Goal: Complete application form: Complete application form

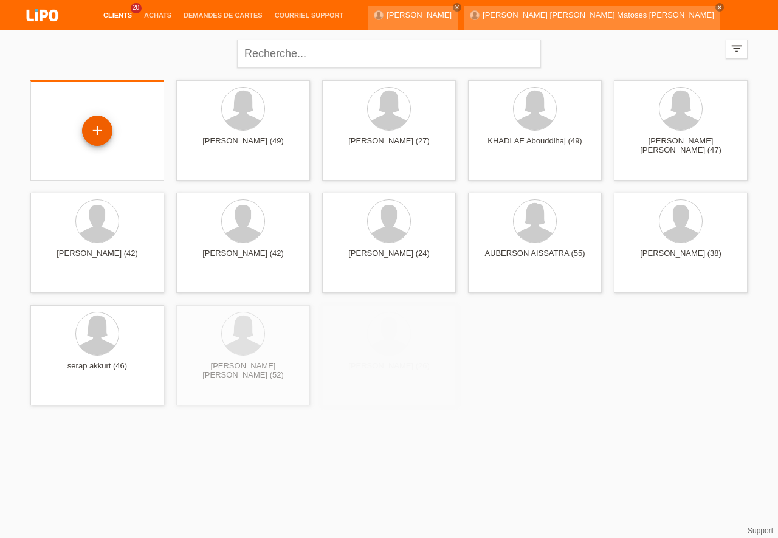
click at [102, 131] on div "+" at bounding box center [97, 131] width 30 height 30
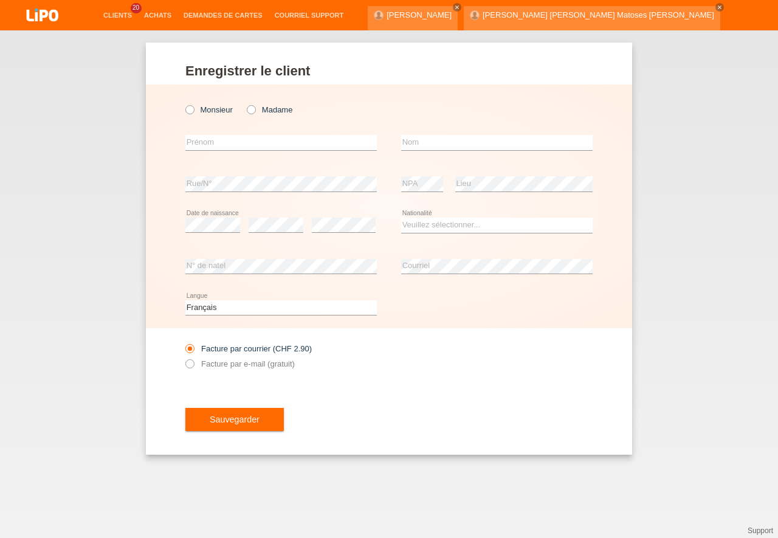
click at [185, 112] on div "Monsieur Madame error Prénom" at bounding box center [389, 206] width 486 height 244
drag, startPoint x: 191, startPoint y: 110, endPoint x: 199, endPoint y: 127, distance: 18.8
click at [184, 103] on icon at bounding box center [184, 103] width 0 height 0
click at [191, 111] on input "Monsieur" at bounding box center [189, 109] width 8 height 8
radio input "true"
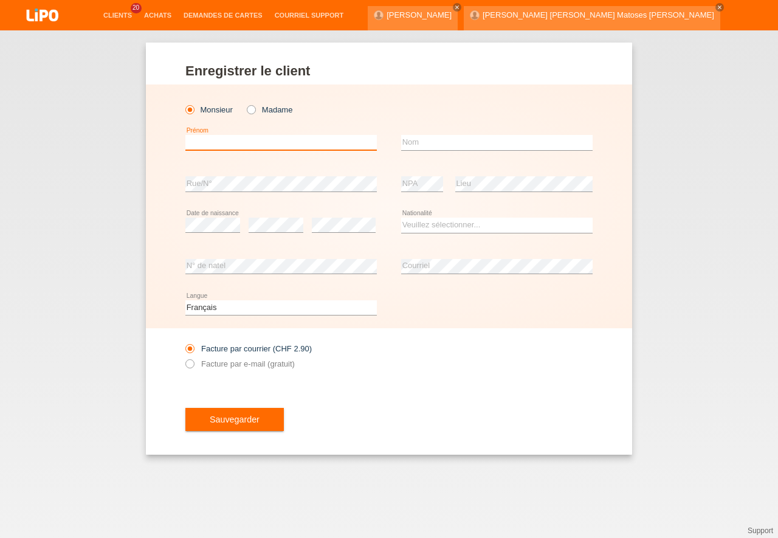
drag, startPoint x: 204, startPoint y: 142, endPoint x: 213, endPoint y: 142, distance: 8.5
click at [205, 142] on input "text" at bounding box center [280, 142] width 191 height 15
type input "[PERSON_NAME]"
click at [412, 140] on input "text" at bounding box center [496, 142] width 191 height 15
type input "MUGNY"
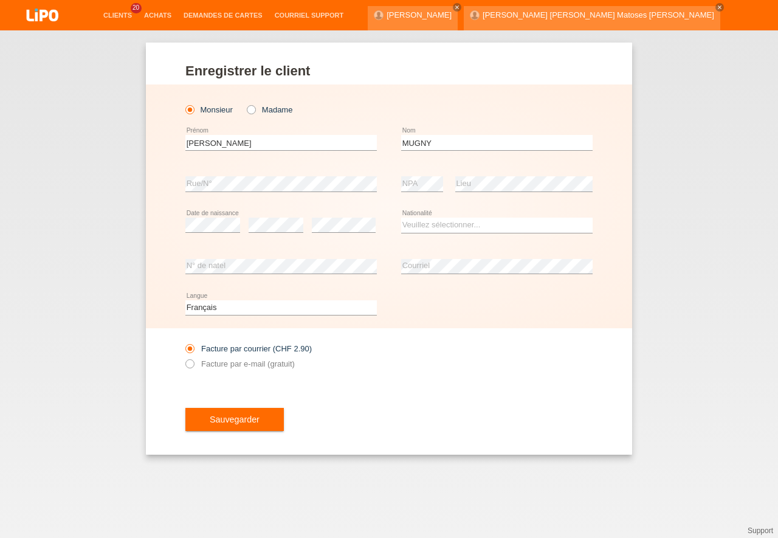
click at [264, 233] on icon at bounding box center [276, 232] width 55 height 1
click at [401, 218] on select "Veuillez sélectionner... [GEOGRAPHIC_DATA] [GEOGRAPHIC_DATA] [GEOGRAPHIC_DATA] …" at bounding box center [496, 225] width 191 height 15
select select "CH"
click at [0, 0] on option "Suisse" at bounding box center [0, 0] width 0 height 0
click at [184, 357] on icon at bounding box center [184, 357] width 0 height 0
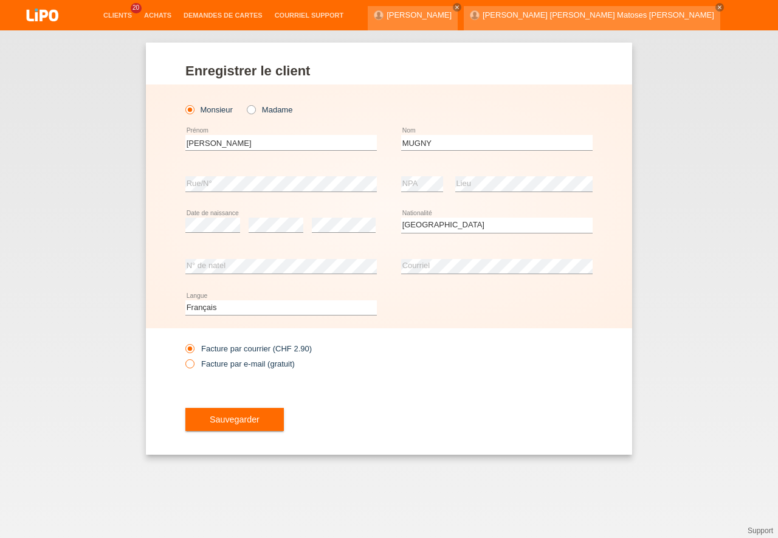
click at [190, 367] on input "Facture par e-mail (gratuit)" at bounding box center [189, 366] width 8 height 15
radio input "true"
click at [216, 417] on span "Sauvegarder" at bounding box center [235, 420] width 50 height 10
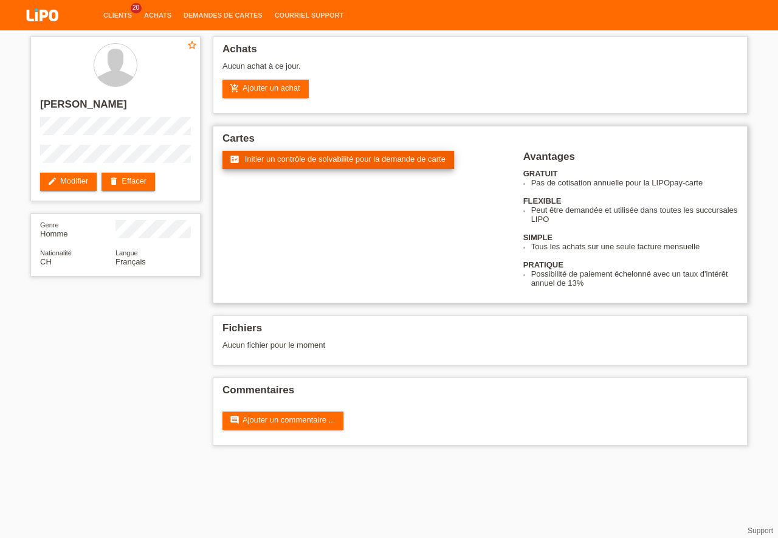
click at [336, 159] on span "Initier un contrôle de solvabilité pour la demande de carte" at bounding box center [345, 158] width 201 height 9
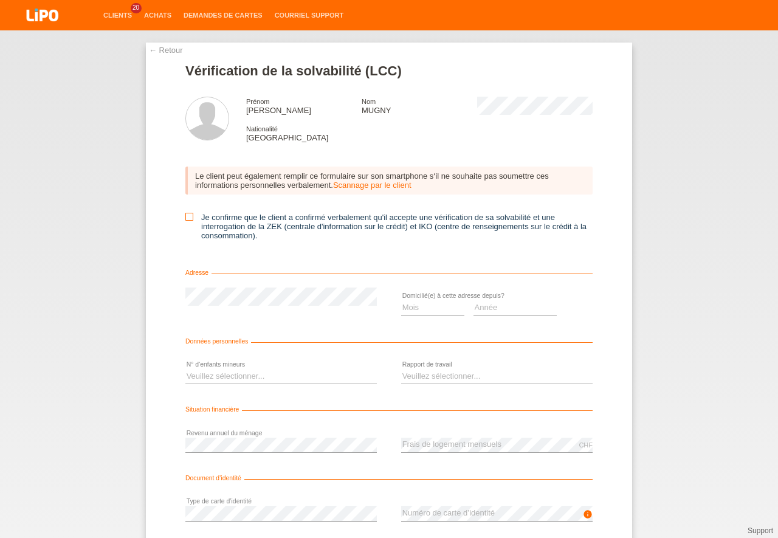
click at [186, 213] on icon at bounding box center [189, 217] width 8 height 8
click at [186, 213] on input "Je confirme que le client a confirmé verbalement qu'il accepte une vérification…" at bounding box center [189, 217] width 8 height 8
checkbox input "true"
click at [401, 300] on select "Mois 01 02 03 04 05 06 07 08 09 10" at bounding box center [432, 307] width 63 height 15
select select "06"
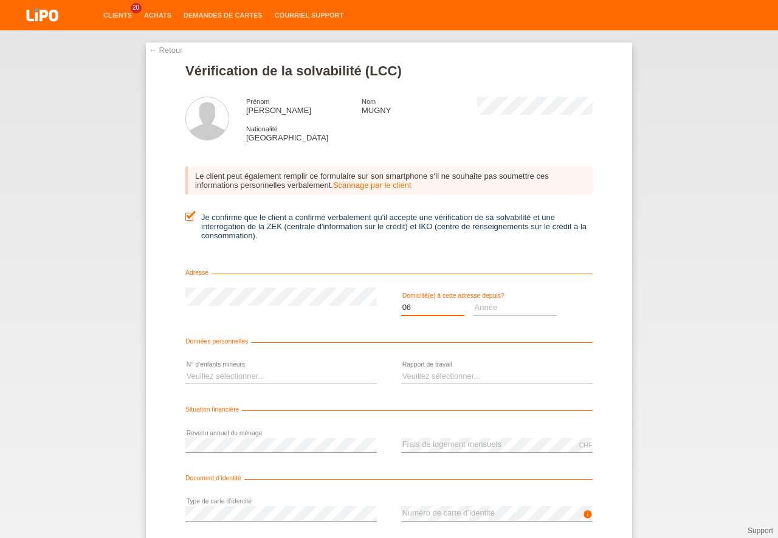
click at [0, 0] on option "06" at bounding box center [0, 0] width 0 height 0
click at [474, 300] on select "Année 2025 2024 2023 2022 2021 2020 2019 2018 2017 2016 2015 2014 2013 2012 201…" at bounding box center [516, 307] width 84 height 15
select select "1975"
click at [0, 0] on option "1975" at bounding box center [0, 0] width 0 height 0
click at [185, 369] on select "Veuillez sélectionner... 0 1 2 3 4 5 6 7 8 9" at bounding box center [280, 376] width 191 height 15
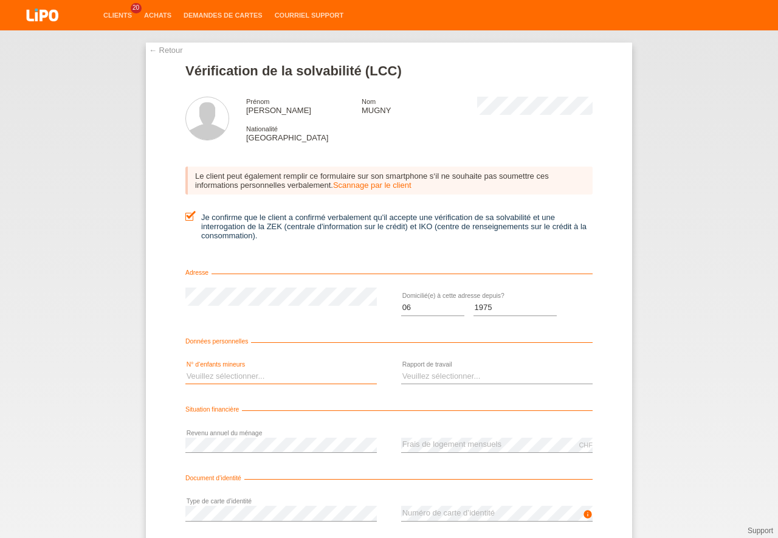
select select "0"
click at [0, 0] on option "0" at bounding box center [0, 0] width 0 height 0
click at [401, 369] on select "Veuillez sélectionner... A durée indéterminée A durée déterminée Apprenti/étudi…" at bounding box center [496, 376] width 191 height 15
select select "RETIRED"
click at [0, 0] on option "Retraité(e)" at bounding box center [0, 0] width 0 height 0
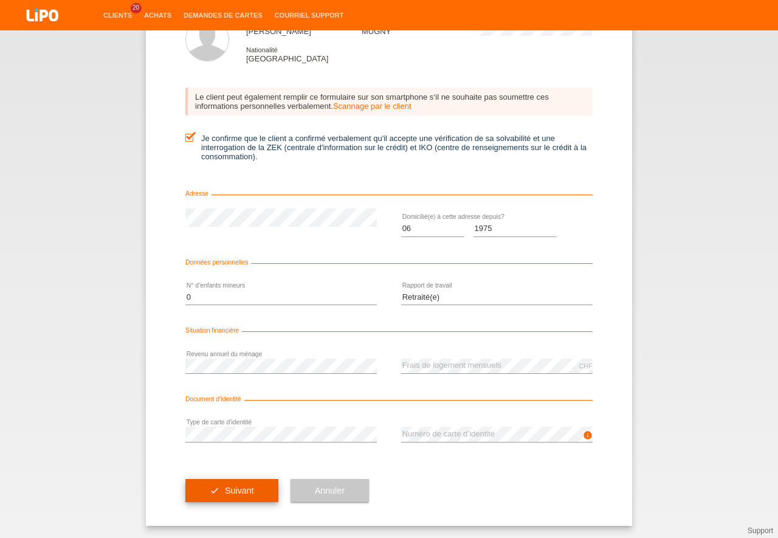
click at [258, 490] on button "check Suivant" at bounding box center [231, 490] width 93 height 23
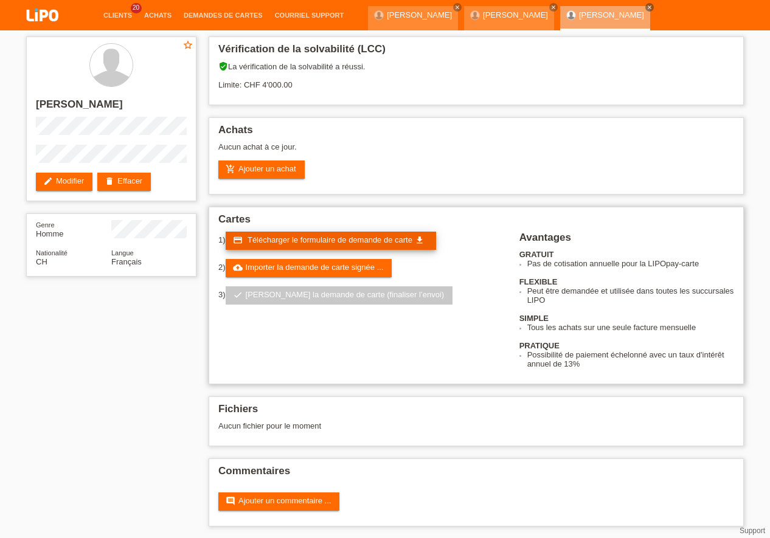
click at [336, 237] on span "Télécharger le formulaire de demande de carte" at bounding box center [329, 239] width 165 height 9
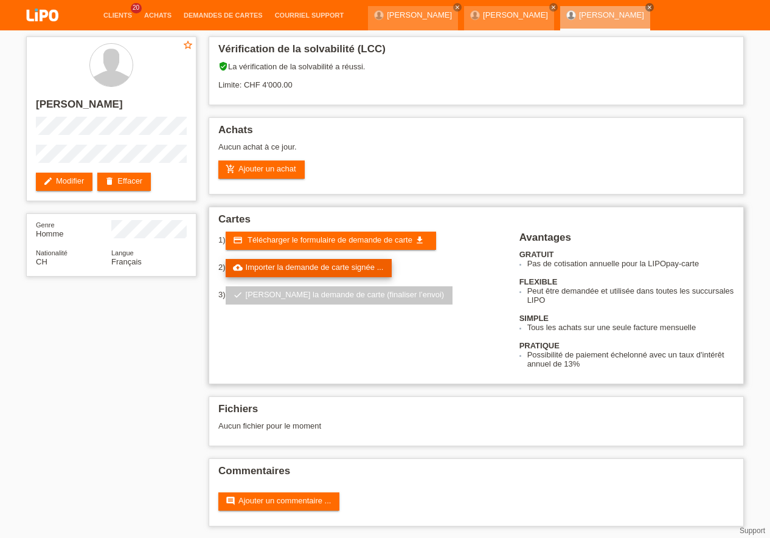
click at [338, 272] on link "cloud_upload Importer la demande de carte signée ..." at bounding box center [309, 268] width 167 height 18
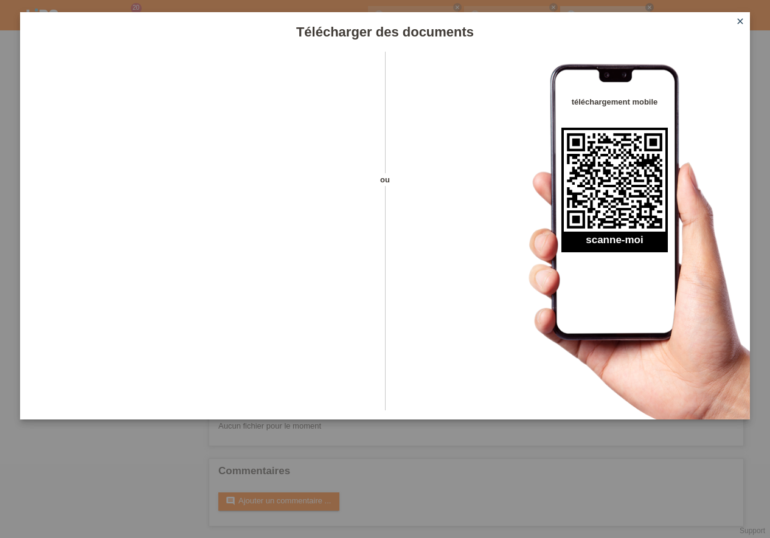
click at [744, 19] on icon "close" at bounding box center [740, 21] width 10 height 10
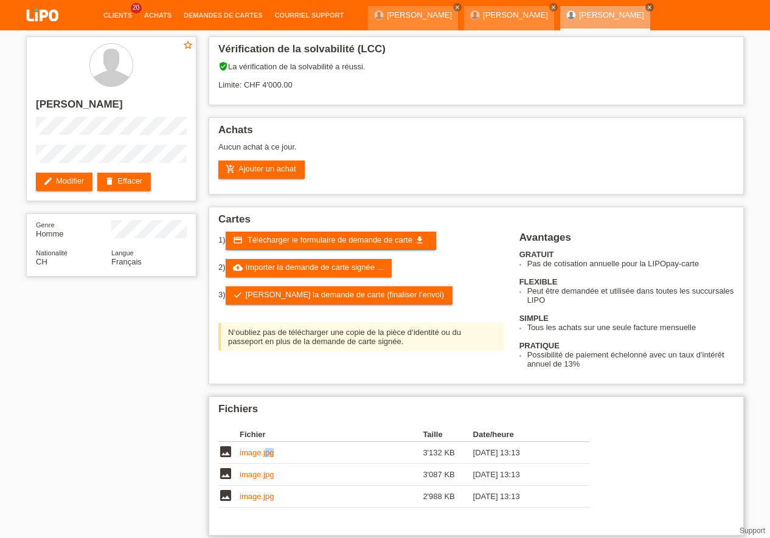
click at [266, 457] on link "image.jpg" at bounding box center [257, 452] width 34 height 9
click at [255, 477] on link "image.jpg" at bounding box center [257, 474] width 34 height 9
click at [270, 498] on link "image.jpg" at bounding box center [257, 496] width 34 height 9
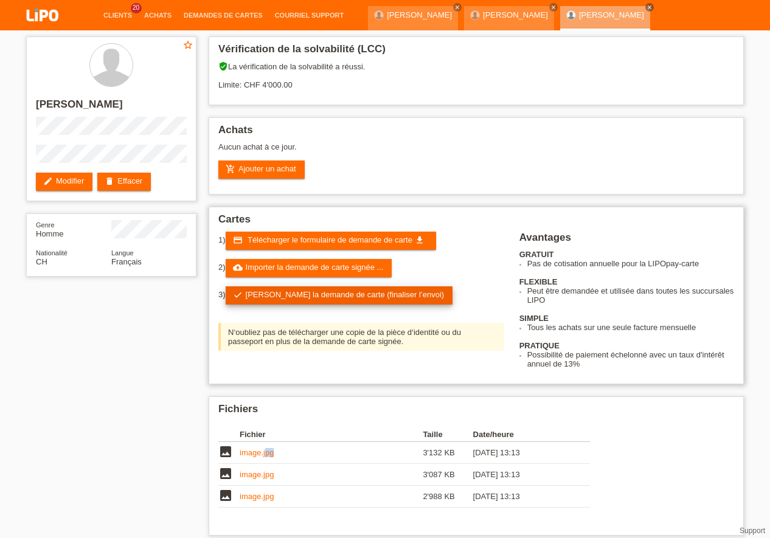
click at [316, 297] on link "check Soumettre la demande de carte (finaliser l’envoi)" at bounding box center [339, 295] width 227 height 18
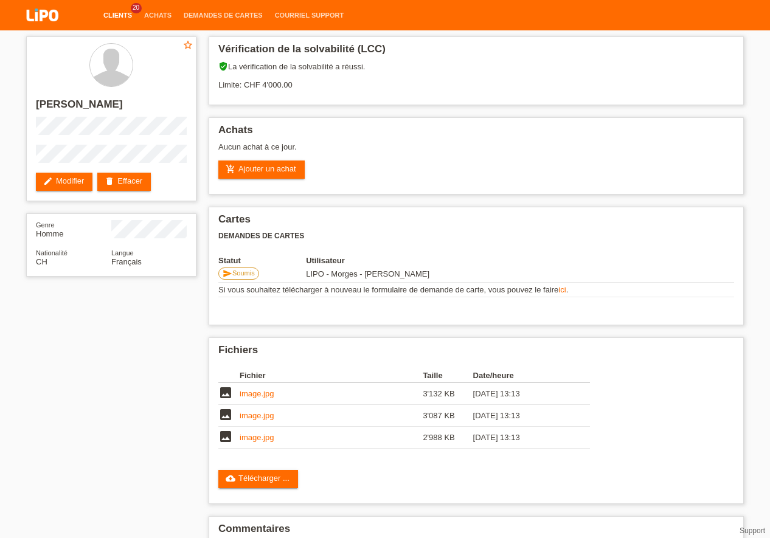
click at [109, 14] on link "Clients" at bounding box center [117, 15] width 41 height 7
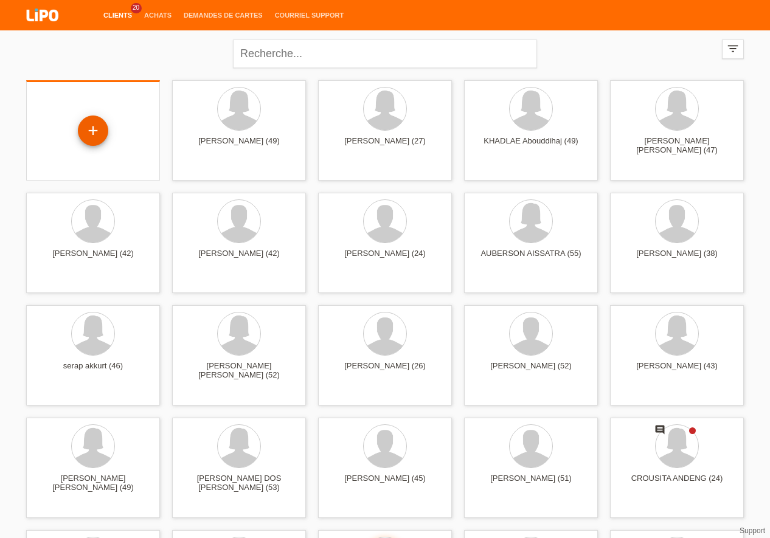
click at [95, 136] on div "+" at bounding box center [93, 131] width 30 height 30
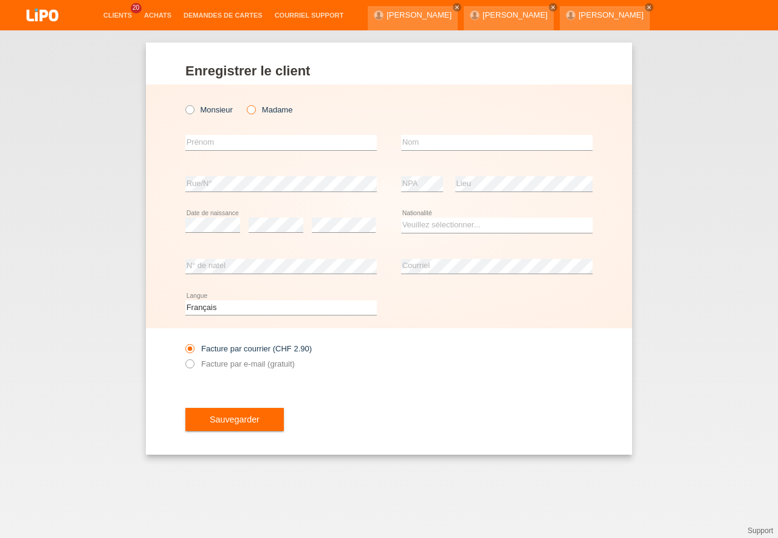
click at [245, 103] on icon at bounding box center [245, 103] width 0 height 0
click at [252, 110] on input "Madame" at bounding box center [251, 109] width 8 height 8
radio input "true"
click at [209, 135] on div "error [GEOGRAPHIC_DATA]" at bounding box center [280, 142] width 191 height 41
click at [208, 144] on input "text" at bounding box center [280, 142] width 191 height 15
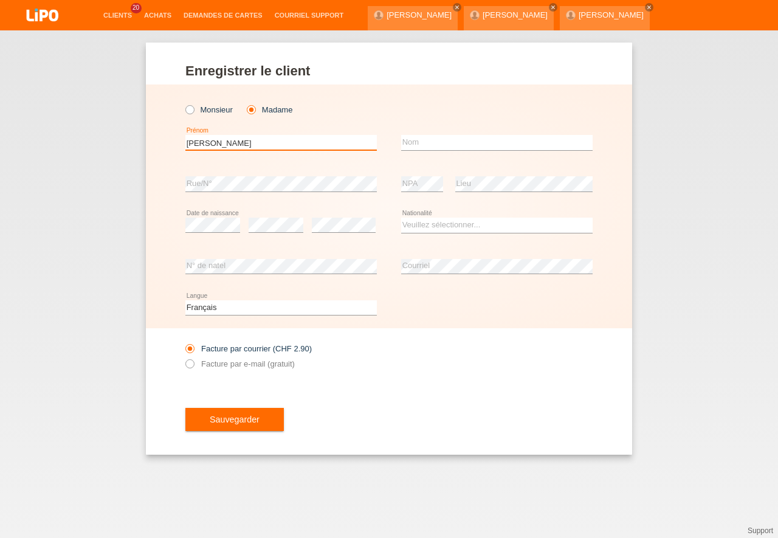
type input "[PERSON_NAME]"
click at [422, 144] on input "text" at bounding box center [496, 142] width 191 height 15
type input "[PERSON_NAME]"
click at [401, 218] on select "Veuillez sélectionner... Suisse Allemagne Autriche Liechtenstein ------------ A…" at bounding box center [496, 225] width 191 height 15
select select "NI"
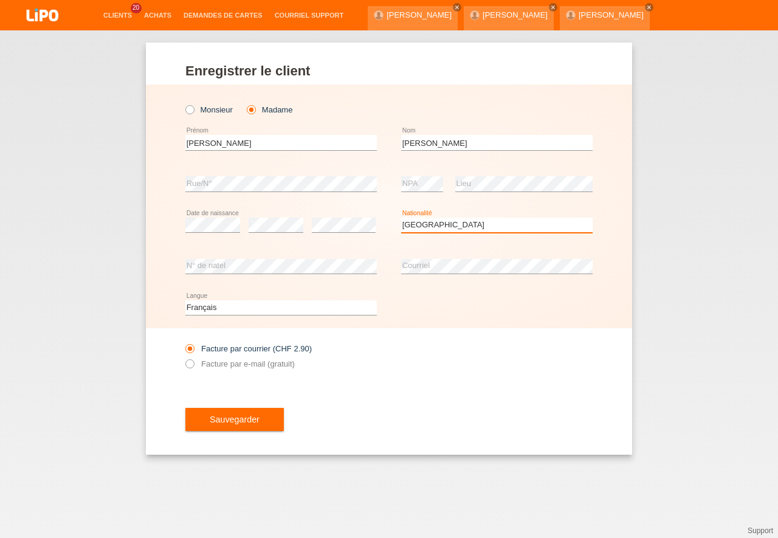
click at [0, 0] on option "Nicaragua" at bounding box center [0, 0] width 0 height 0
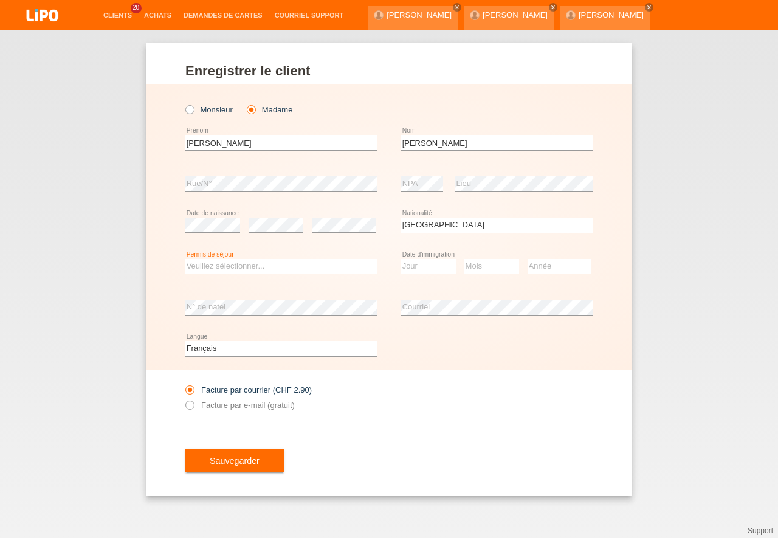
click at [185, 259] on select "Veuillez sélectionner... C B B - Statut de réfugié Autre" at bounding box center [280, 266] width 191 height 15
select select "B"
click at [0, 0] on option "B" at bounding box center [0, 0] width 0 height 0
click at [401, 259] on select "Jour 01 02 03 04 05 06 07 08 09 10 11" at bounding box center [428, 266] width 55 height 15
select select "17"
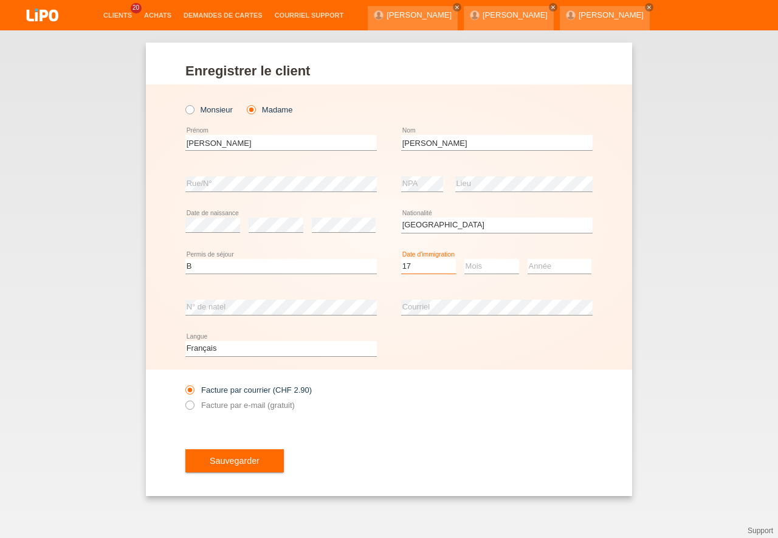
click at [0, 0] on option "17" at bounding box center [0, 0] width 0 height 0
click at [464, 259] on select "Mois 01 02 03 04 05 06 07 08 09 10 11" at bounding box center [491, 266] width 55 height 15
select select "07"
click at [0, 0] on option "07" at bounding box center [0, 0] width 0 height 0
click at [528, 259] on select "Année 2025 2024 2023 2022 2021 2020 2019 2018 2017 2016 2015 2014 2013 2012 201…" at bounding box center [560, 266] width 64 height 15
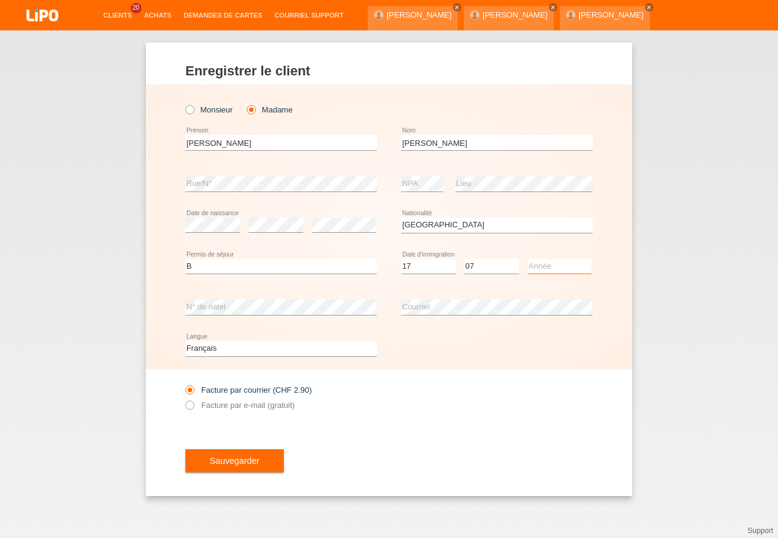
select select "2011"
click at [0, 0] on option "2011" at bounding box center [0, 0] width 0 height 0
click at [184, 399] on icon at bounding box center [184, 399] width 0 height 0
click at [193, 403] on input "Facture par e-mail (gratuit)" at bounding box center [189, 408] width 8 height 15
radio input "true"
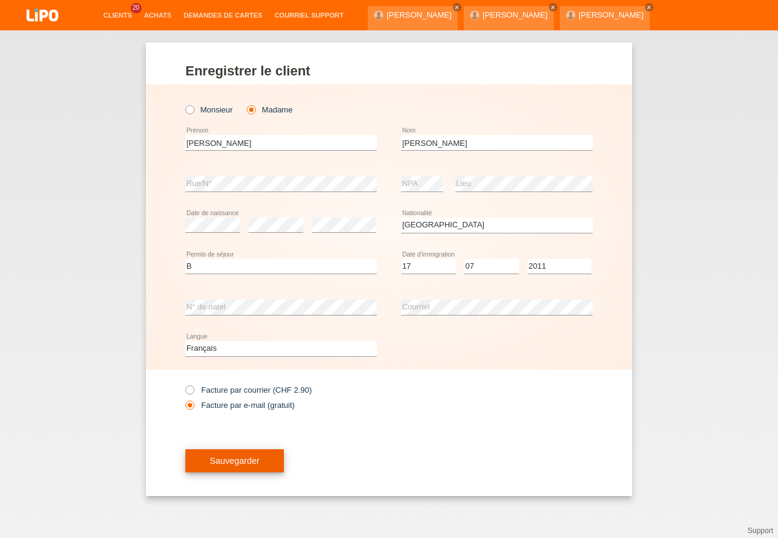
click at [237, 466] on button "Sauvegarder" at bounding box center [234, 460] width 98 height 23
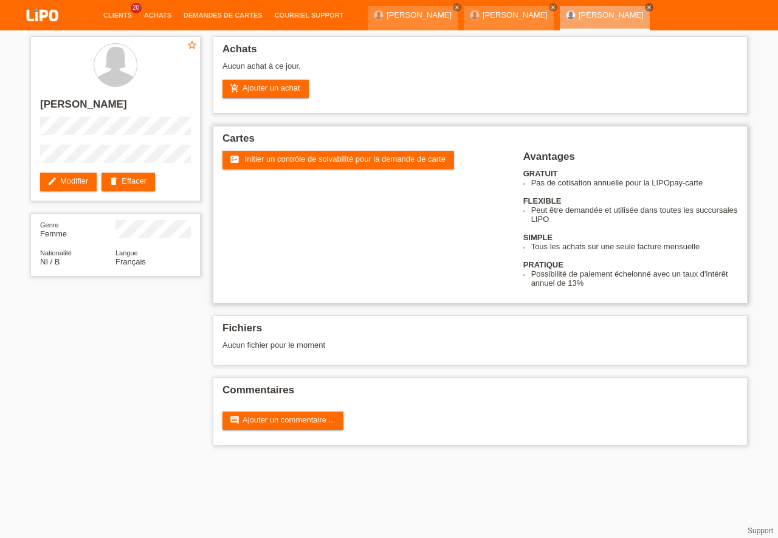
click at [330, 150] on h2 "Cartes" at bounding box center [480, 142] width 516 height 18
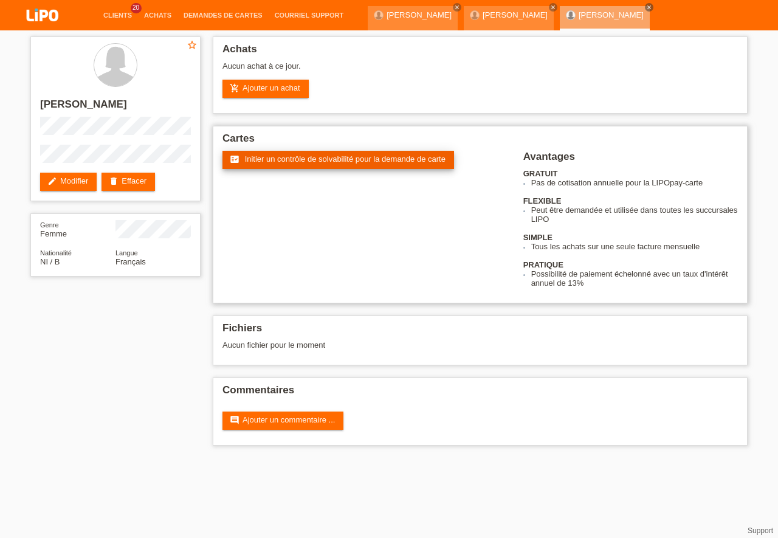
click at [331, 159] on span "Initier un contrôle de solvabilité pour la demande de carte" at bounding box center [345, 158] width 201 height 9
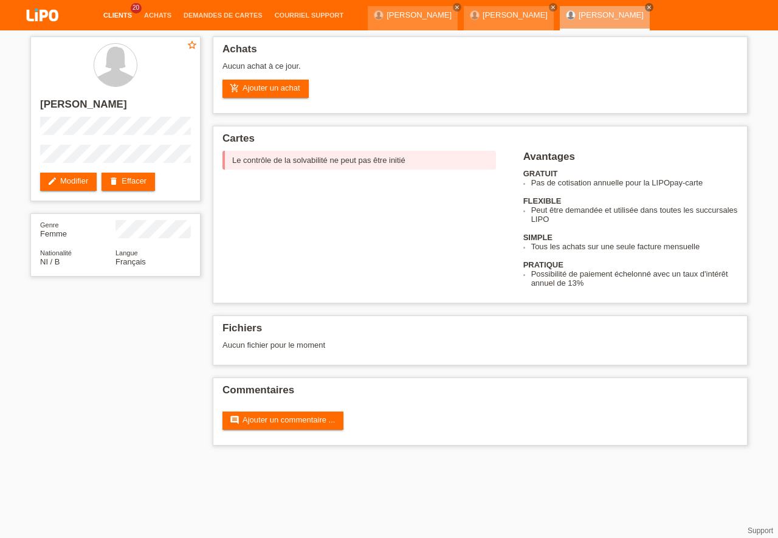
click at [118, 17] on link "Clients" at bounding box center [117, 15] width 41 height 7
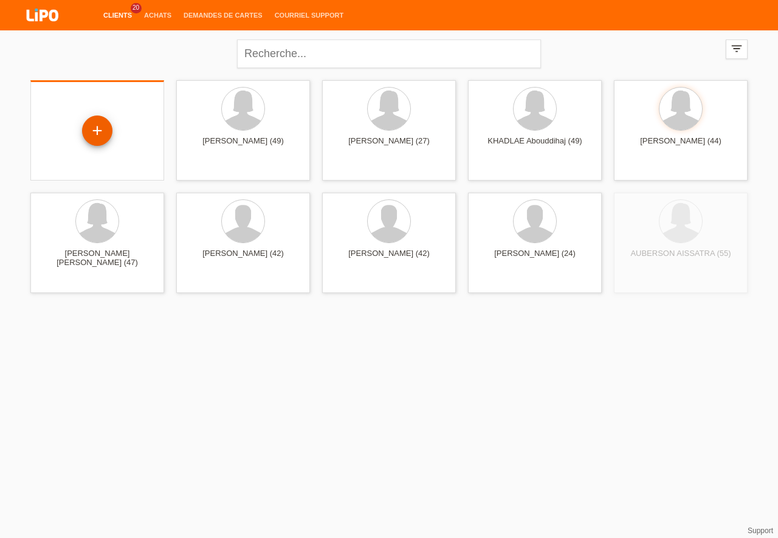
click at [97, 132] on div "+" at bounding box center [97, 131] width 30 height 30
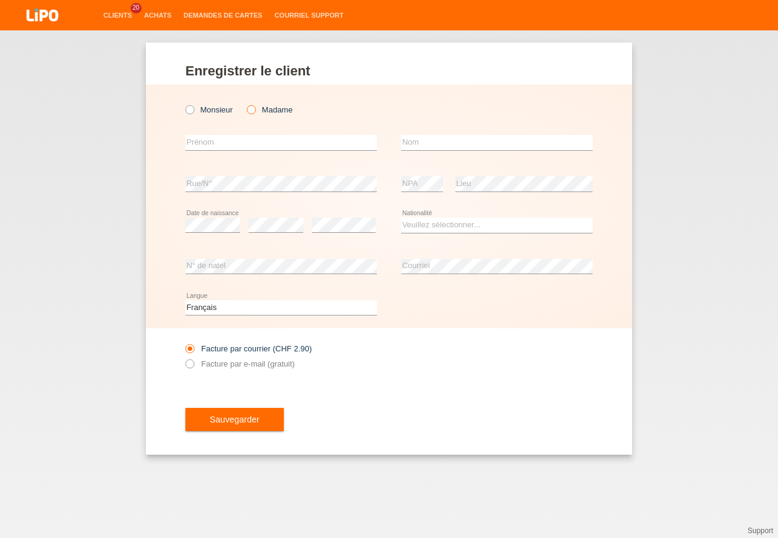
click at [245, 103] on icon at bounding box center [245, 103] width 0 height 0
click at [250, 110] on input "Madame" at bounding box center [251, 109] width 8 height 8
radio input "true"
click at [206, 145] on input "text" at bounding box center [280, 142] width 191 height 15
type input "s"
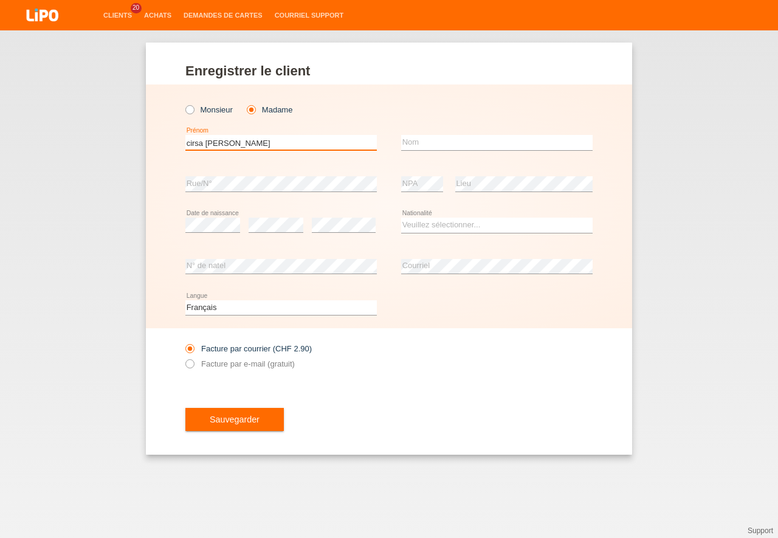
type input "cirsa [PERSON_NAME]"
click at [431, 145] on input "text" at bounding box center [496, 142] width 191 height 15
type input "[PERSON_NAME]"
click at [401, 218] on select "Veuillez sélectionner... Suisse Allemagne Autriche Liechtenstein ------------ A…" at bounding box center [496, 225] width 191 height 15
select select "NI"
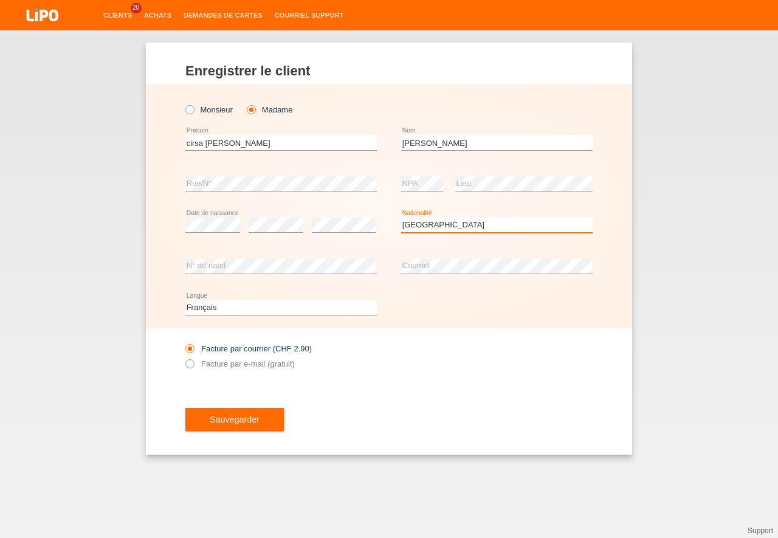
click at [0, 0] on option "Nicaragua" at bounding box center [0, 0] width 0 height 0
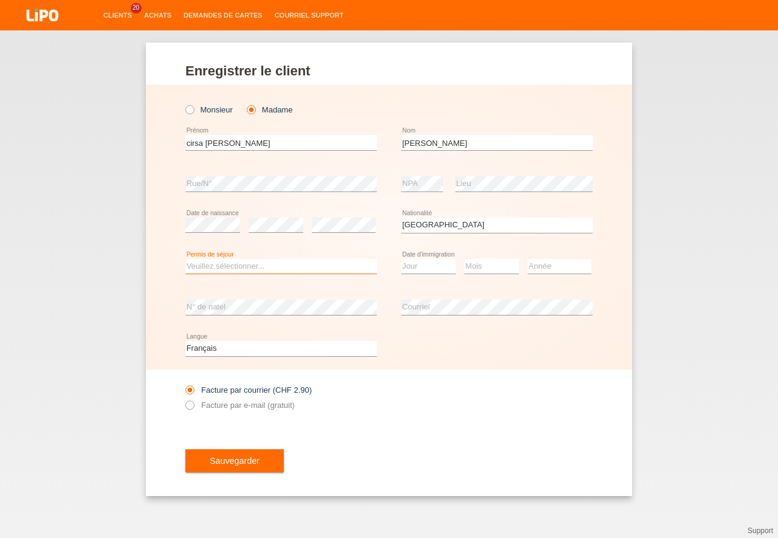
click at [185, 259] on select "Veuillez sélectionner... C B B - Statut de réfugié Autre" at bounding box center [280, 266] width 191 height 15
select select "C"
click at [0, 0] on option "C" at bounding box center [0, 0] width 0 height 0
click at [401, 259] on select "Jour 01 02 03 04 05 06 07 08 09 10 11" at bounding box center [428, 266] width 55 height 15
select select "29"
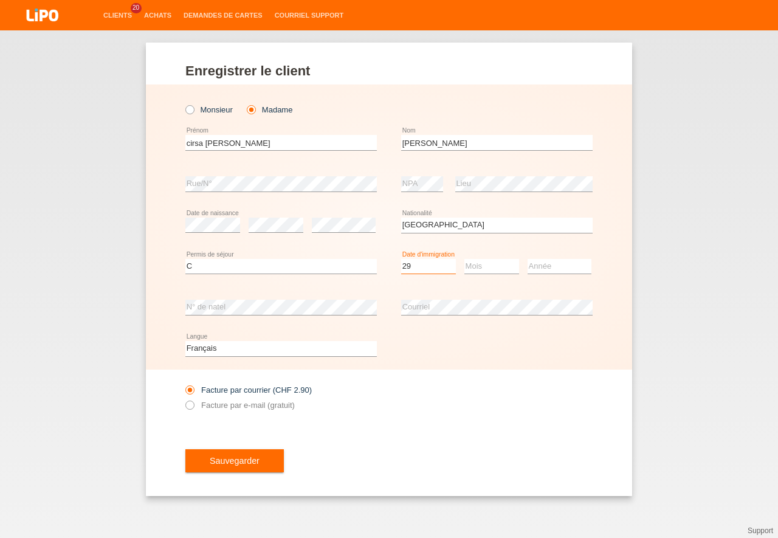
click at [0, 0] on option "29" at bounding box center [0, 0] width 0 height 0
click at [464, 259] on select "Mois 01 02 03 04 05 06 07 08 09 10 11" at bounding box center [491, 266] width 55 height 15
select select "11"
click at [0, 0] on option "11" at bounding box center [0, 0] width 0 height 0
click at [528, 259] on select "Année 2025 2024 2023 2022 2021 2020 2019 2018 2017 2016 2015 2014 2013 2012 201…" at bounding box center [560, 266] width 64 height 15
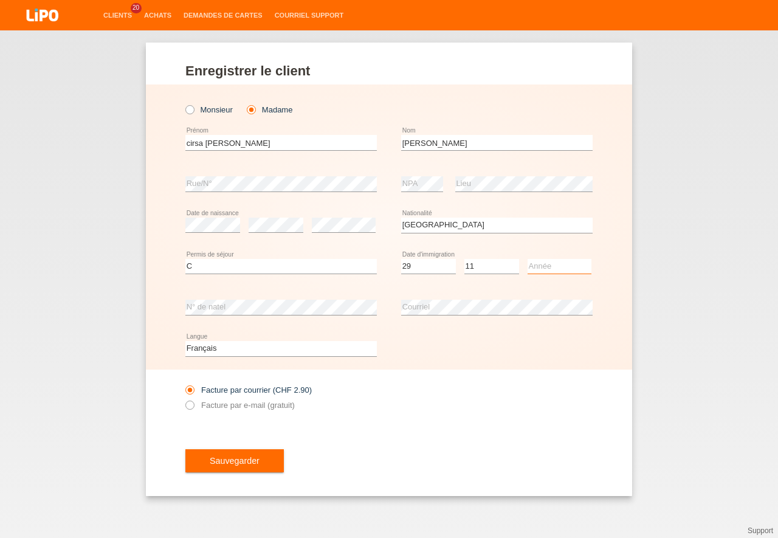
select select "2009"
click at [0, 0] on option "2009" at bounding box center [0, 0] width 0 height 0
click at [258, 300] on div "error N° de natel" at bounding box center [280, 307] width 191 height 41
click at [184, 399] on icon at bounding box center [184, 399] width 0 height 0
click at [191, 404] on input "Facture par e-mail (gratuit)" at bounding box center [189, 408] width 8 height 15
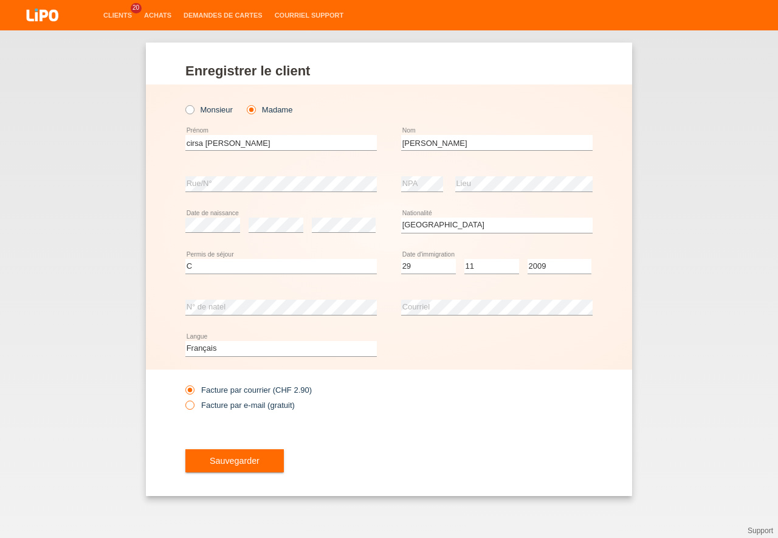
radio input "true"
click at [250, 471] on button "Sauvegarder" at bounding box center [234, 460] width 98 height 23
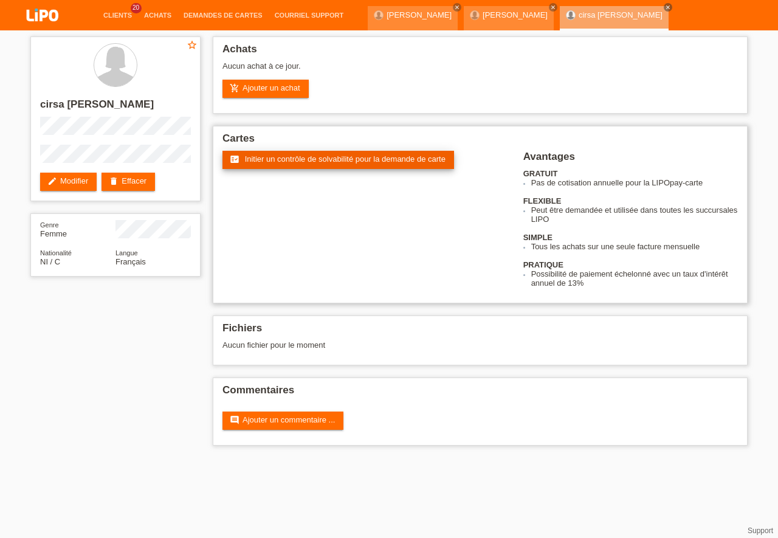
click at [357, 161] on span "Initier un contrôle de solvabilité pour la demande de carte" at bounding box center [345, 158] width 201 height 9
